Goal: Transaction & Acquisition: Purchase product/service

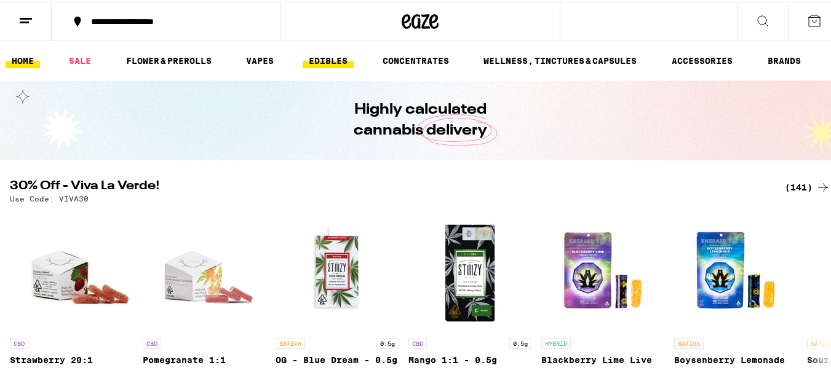
click at [319, 55] on link "EDIBLES" at bounding box center [328, 59] width 51 height 15
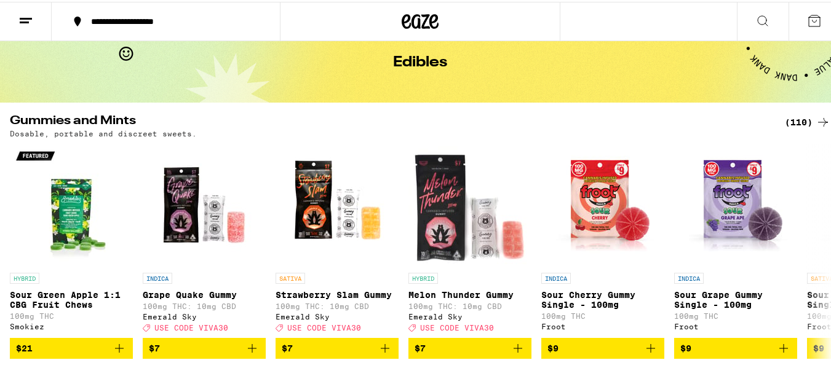
scroll to position [123, 0]
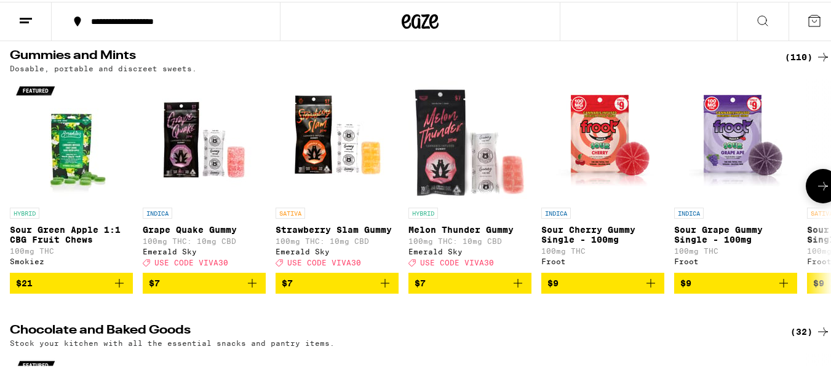
click at [816, 185] on icon at bounding box center [823, 184] width 15 height 15
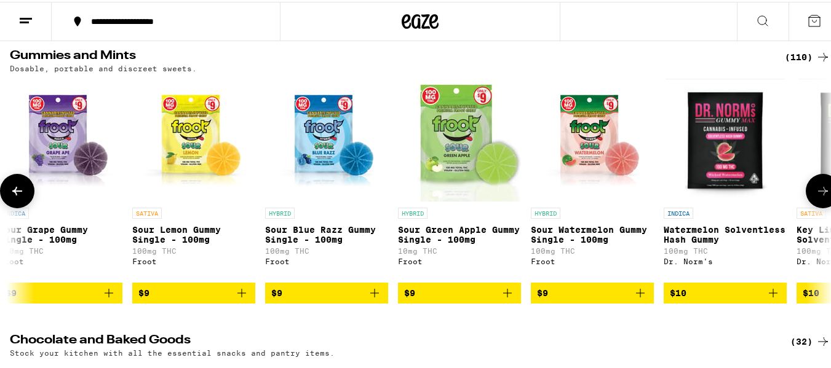
scroll to position [0, 677]
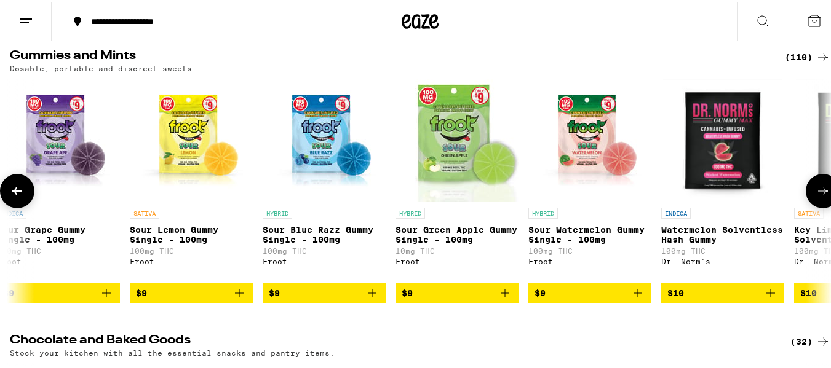
click at [813, 185] on button at bounding box center [823, 189] width 34 height 34
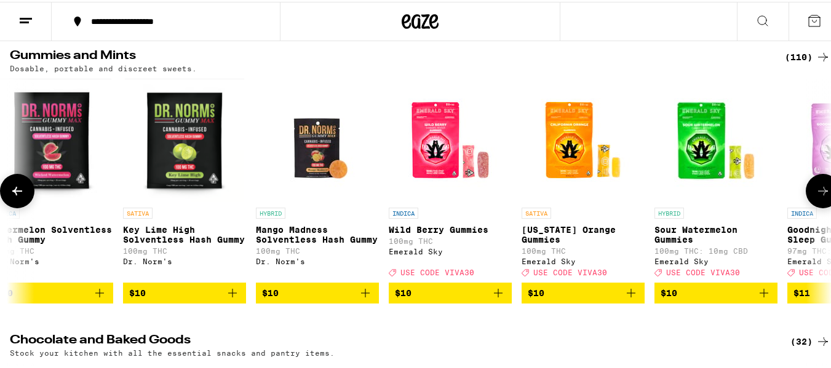
scroll to position [0, 1354]
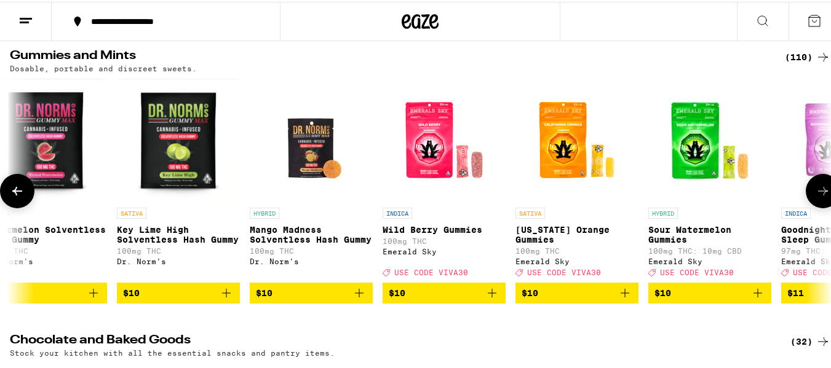
click at [813, 185] on button at bounding box center [823, 189] width 34 height 34
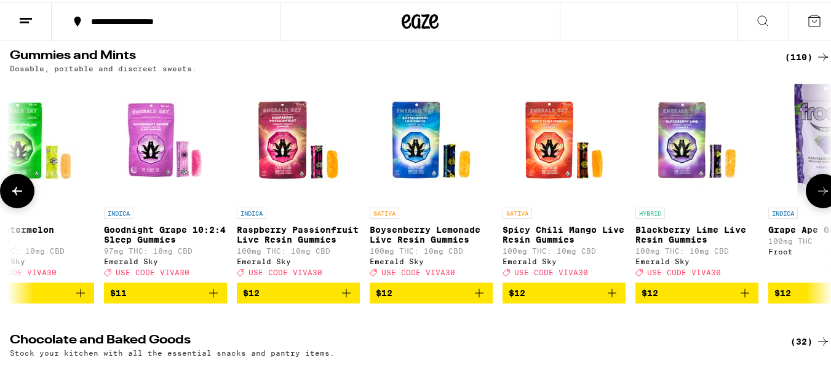
click at [812, 185] on button at bounding box center [823, 189] width 34 height 34
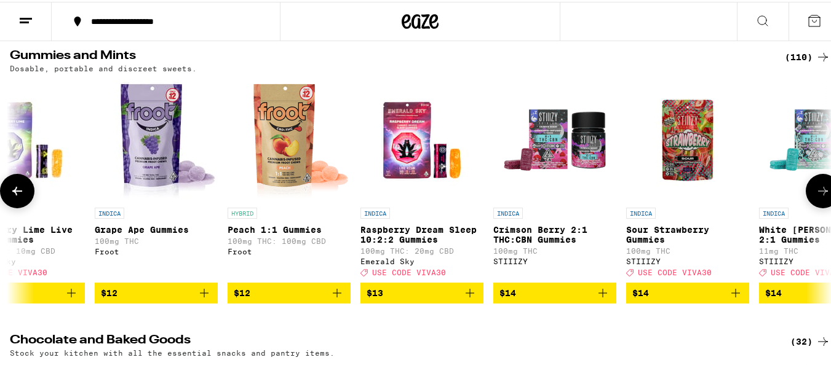
scroll to position [0, 2709]
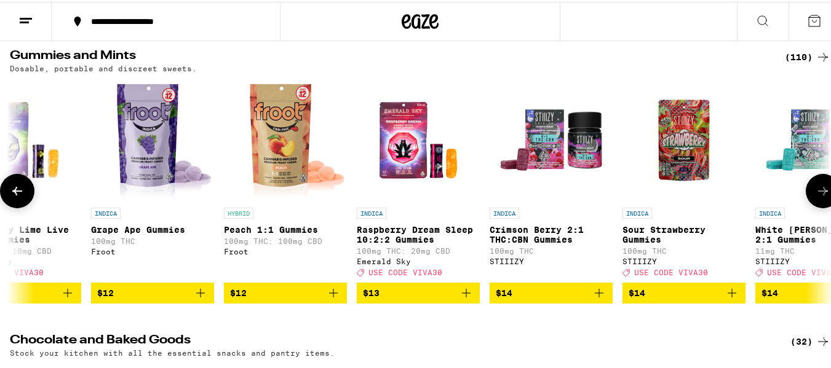
click at [812, 185] on button at bounding box center [823, 189] width 34 height 34
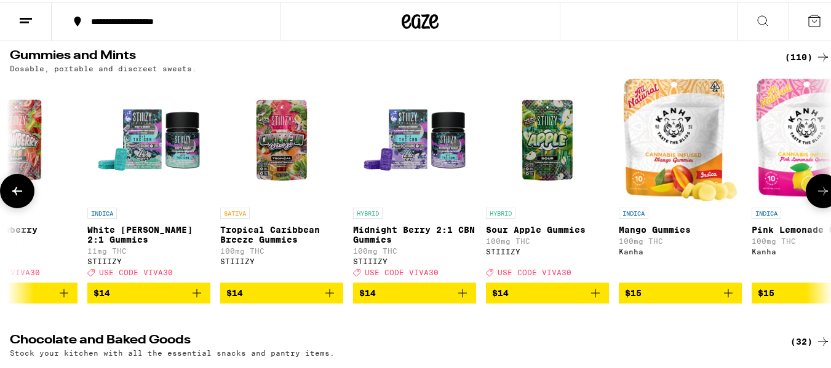
scroll to position [0, 3386]
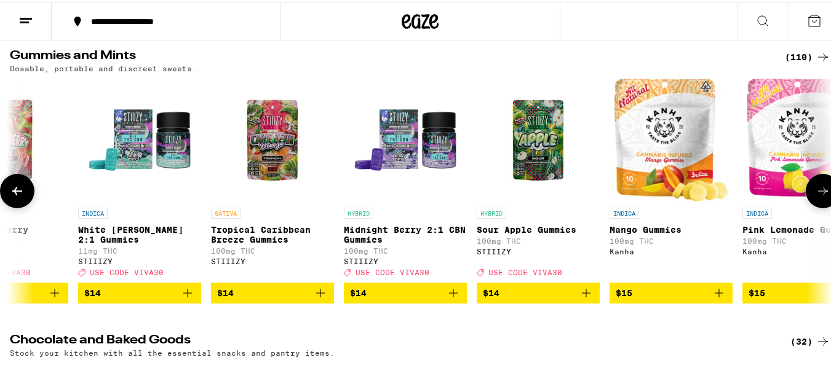
click at [812, 185] on button at bounding box center [823, 189] width 34 height 34
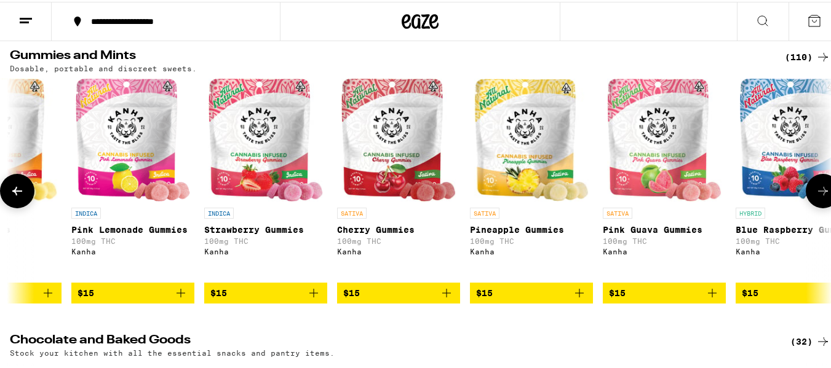
scroll to position [0, 4063]
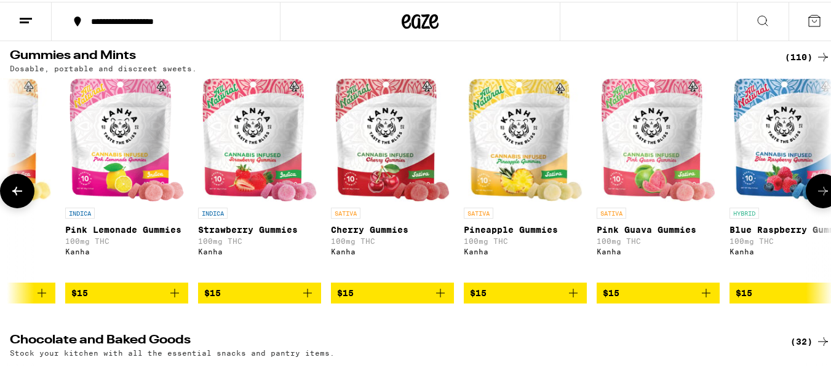
click at [812, 185] on button at bounding box center [823, 189] width 34 height 34
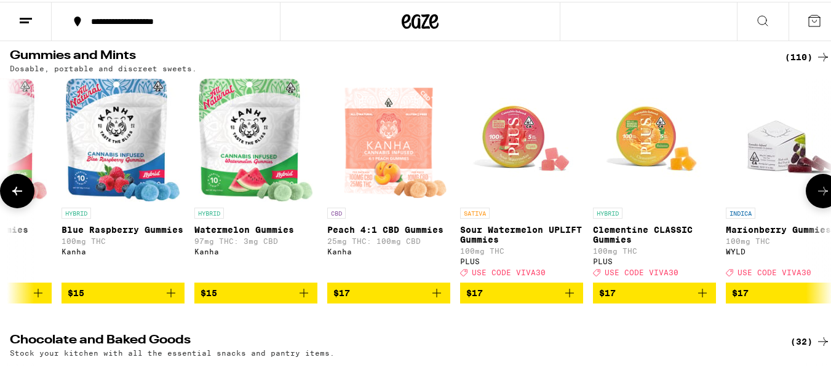
scroll to position [0, 4741]
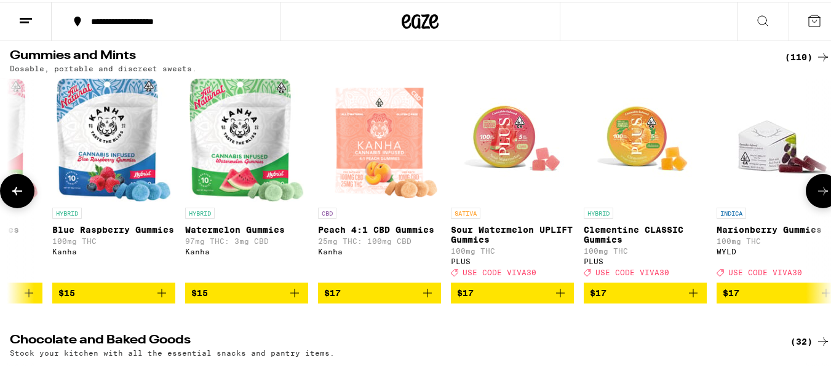
click at [812, 185] on button at bounding box center [823, 189] width 34 height 34
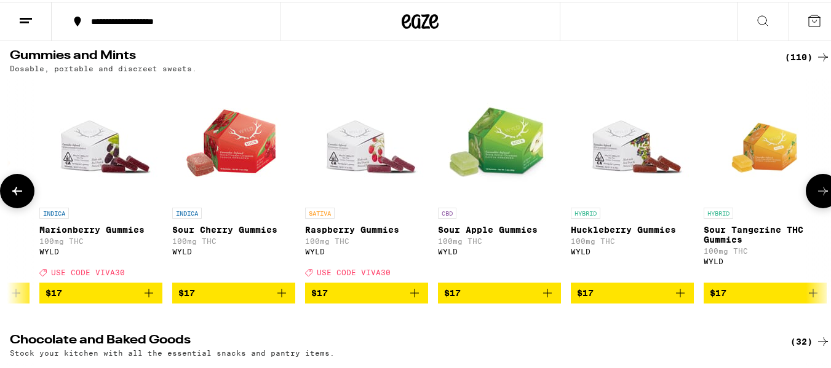
click at [812, 185] on button at bounding box center [823, 189] width 34 height 34
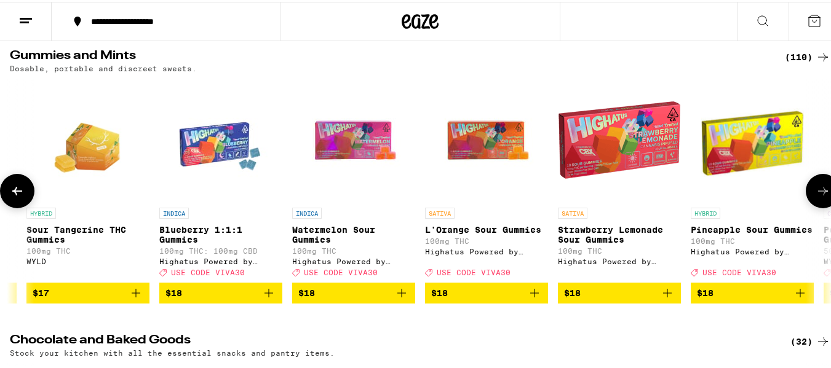
click at [812, 185] on button at bounding box center [823, 189] width 34 height 34
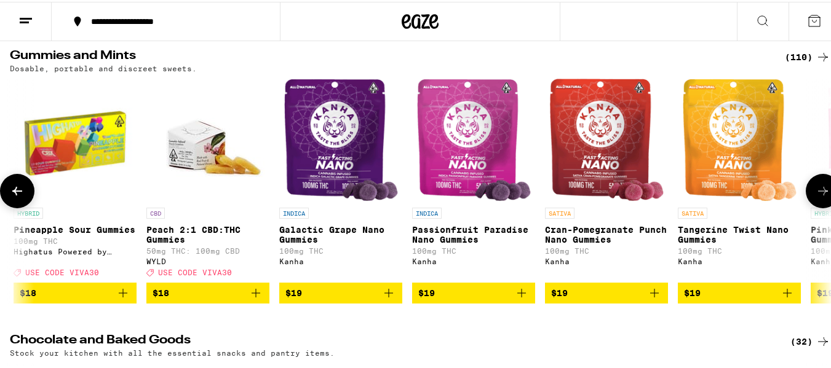
click at [812, 185] on button at bounding box center [823, 189] width 34 height 34
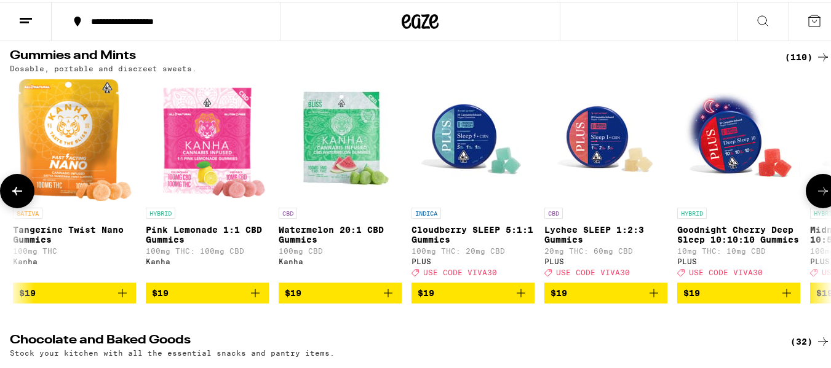
scroll to position [0, 7449]
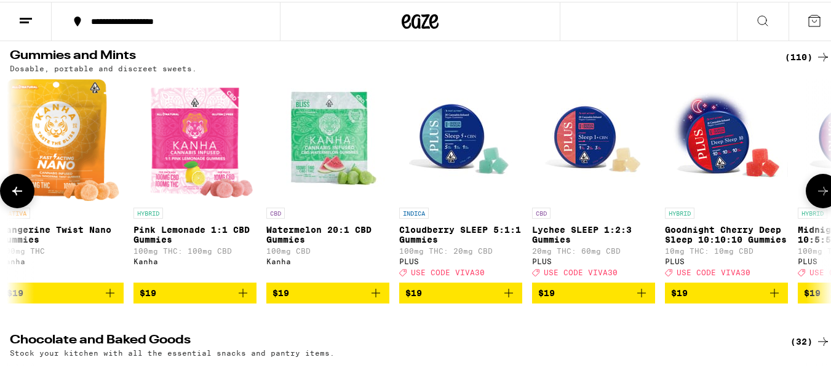
click at [812, 185] on button at bounding box center [823, 189] width 34 height 34
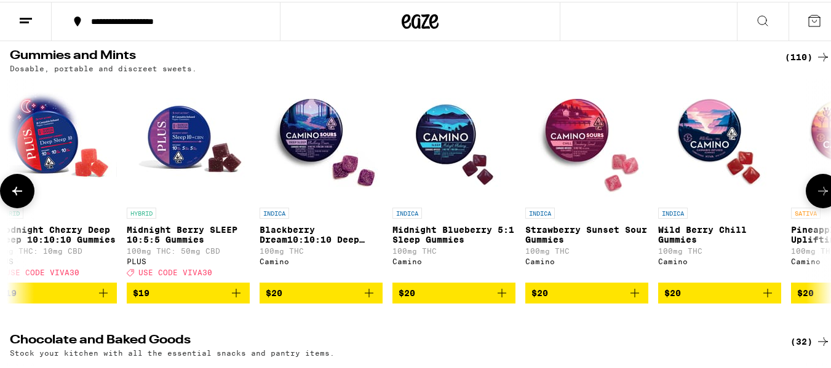
scroll to position [0, 8127]
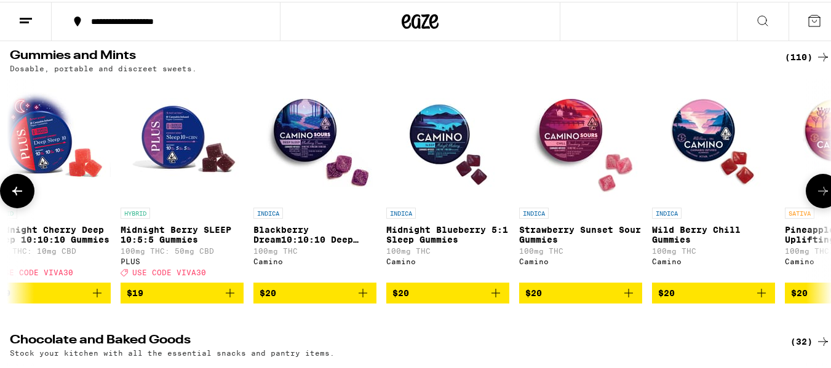
click at [627, 299] on icon "Add to bag" at bounding box center [628, 291] width 15 height 15
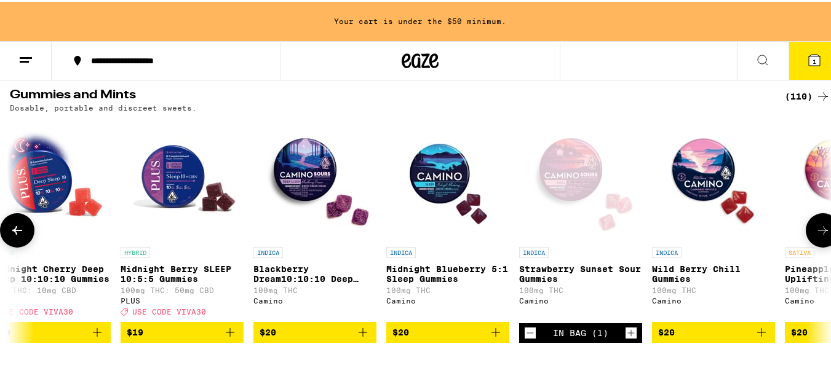
scroll to position [162, 0]
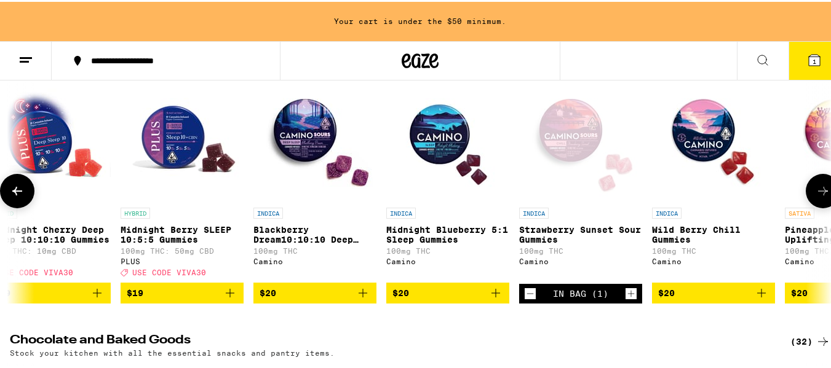
click at [632, 296] on icon "Increment" at bounding box center [631, 292] width 11 height 15
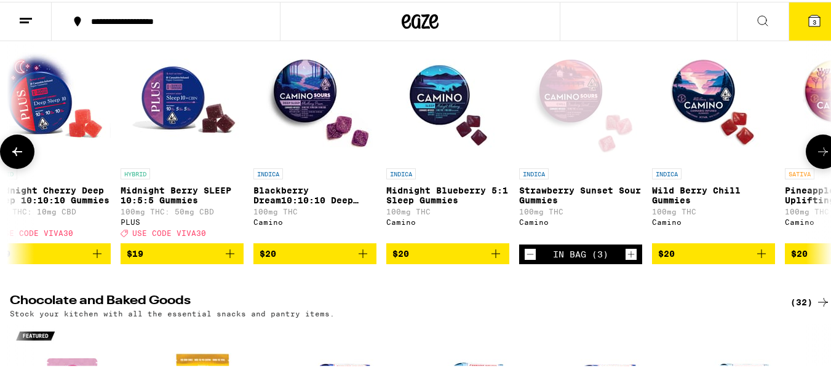
scroll to position [123, 0]
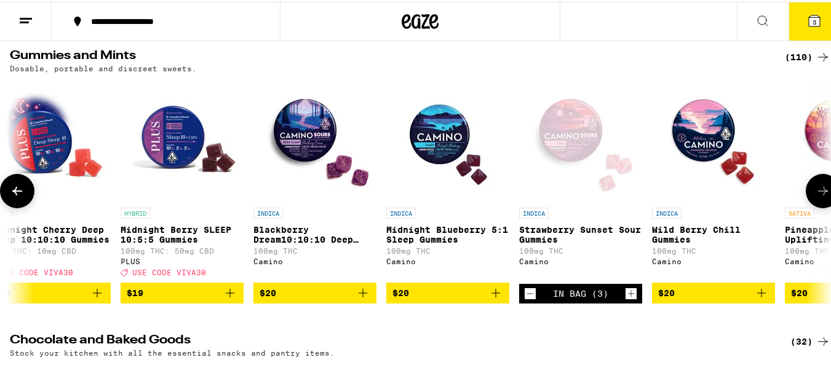
click at [632, 296] on icon "Increment" at bounding box center [631, 292] width 11 height 15
